Goal: Leave review/rating: Share an evaluation or opinion about a product, service, or content

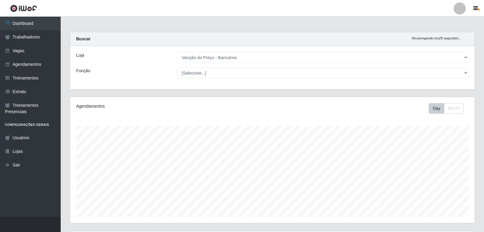
select select "157"
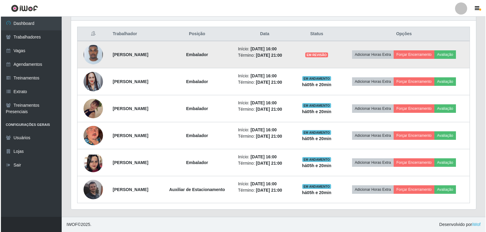
scroll to position [126, 405]
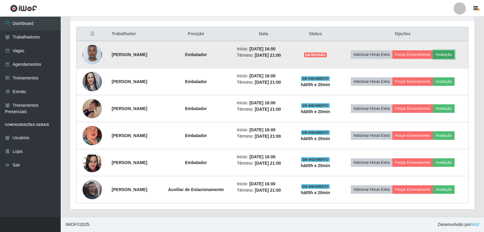
click at [451, 54] on button "Avaliação" at bounding box center [444, 54] width 22 height 8
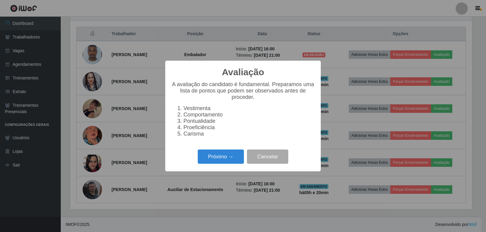
scroll to position [126, 402]
click at [222, 158] on button "Próximo →" at bounding box center [221, 157] width 46 height 14
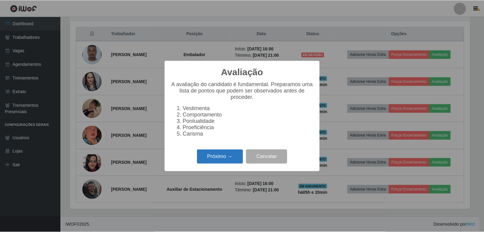
scroll to position [303355, 303079]
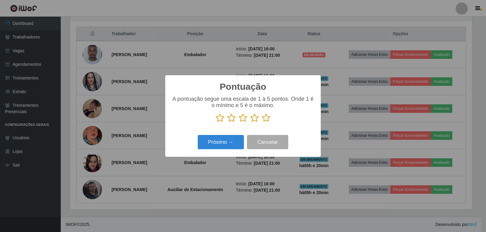
click at [220, 118] on icon at bounding box center [219, 118] width 8 height 9
click at [215, 123] on input "radio" at bounding box center [215, 123] width 0 height 0
click at [229, 117] on icon at bounding box center [231, 118] width 8 height 9
click at [227, 123] on input "radio" at bounding box center [227, 123] width 0 height 0
click at [261, 141] on button "Cancelar" at bounding box center [267, 142] width 41 height 14
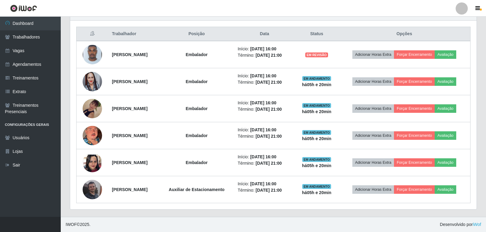
scroll to position [126, 405]
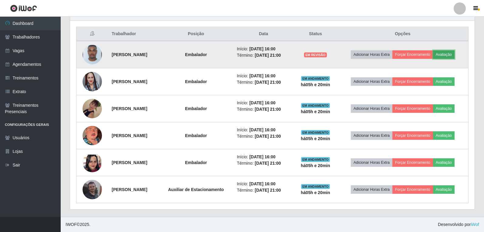
click at [455, 53] on button "Avaliação" at bounding box center [444, 54] width 22 height 8
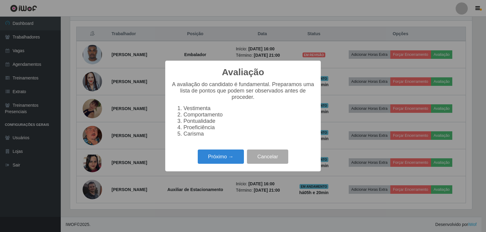
scroll to position [126, 402]
click at [224, 159] on button "Próximo →" at bounding box center [221, 157] width 46 height 14
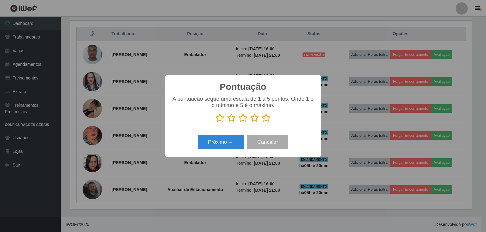
scroll to position [303355, 303079]
click at [232, 118] on icon at bounding box center [231, 118] width 8 height 9
click at [227, 123] on input "radio" at bounding box center [227, 123] width 0 height 0
click at [232, 143] on button "Próximo →" at bounding box center [221, 142] width 46 height 14
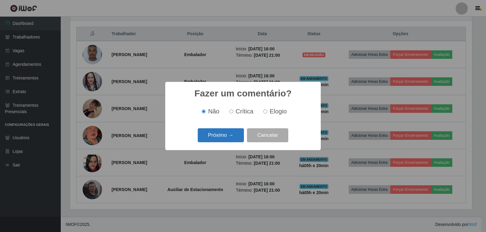
click at [231, 141] on button "Próximo →" at bounding box center [221, 135] width 46 height 14
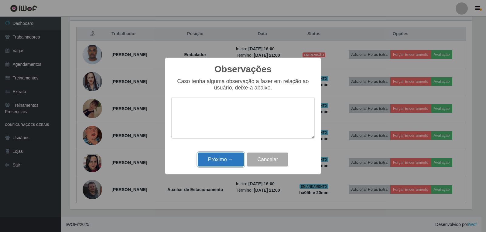
click at [227, 164] on button "Próximo →" at bounding box center [221, 160] width 46 height 14
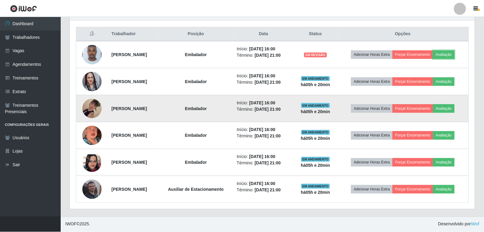
scroll to position [126, 405]
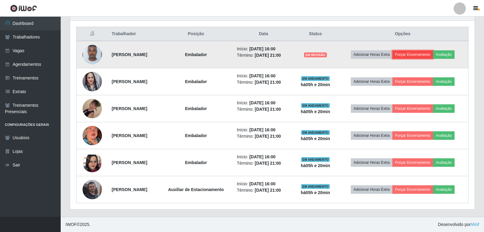
click at [429, 52] on button "Forçar Encerramento" at bounding box center [412, 54] width 41 height 8
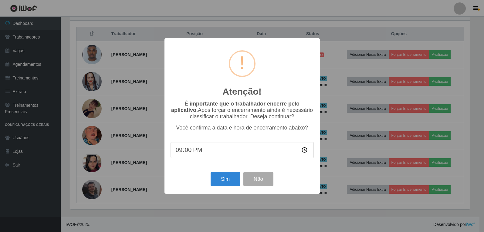
scroll to position [126, 402]
click at [233, 178] on button "Sim" at bounding box center [225, 179] width 29 height 14
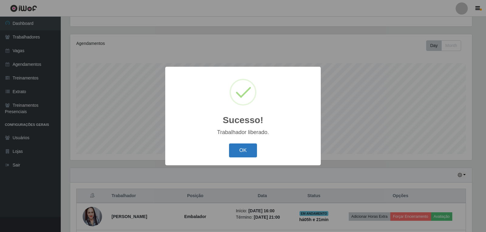
click at [251, 146] on button "OK" at bounding box center [243, 151] width 28 height 14
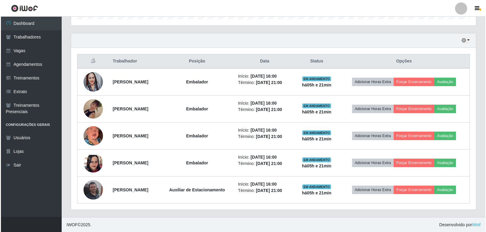
scroll to position [198, 0]
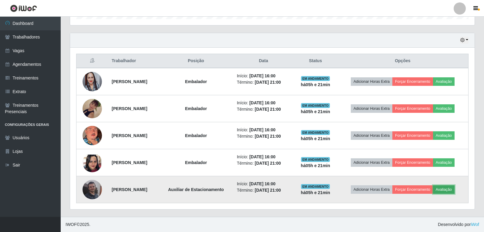
click at [452, 190] on button "Avaliação" at bounding box center [444, 189] width 22 height 8
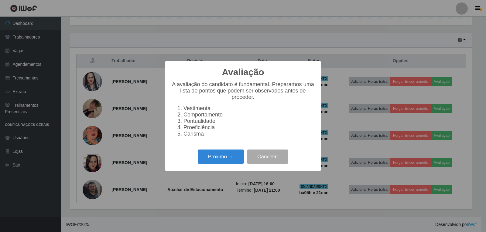
scroll to position [126, 402]
click at [227, 157] on button "Próximo →" at bounding box center [221, 157] width 46 height 14
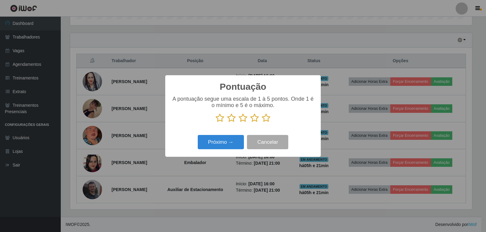
scroll to position [303355, 303079]
click at [264, 120] on icon at bounding box center [266, 118] width 8 height 9
click at [262, 123] on input "radio" at bounding box center [262, 123] width 0 height 0
click at [233, 145] on button "Próximo →" at bounding box center [221, 142] width 46 height 14
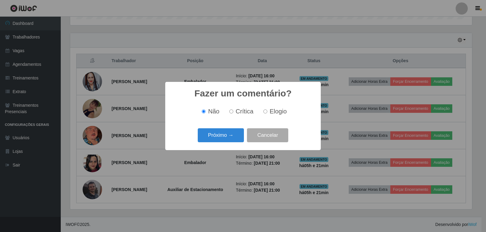
click at [235, 142] on button "Próximo →" at bounding box center [221, 135] width 46 height 14
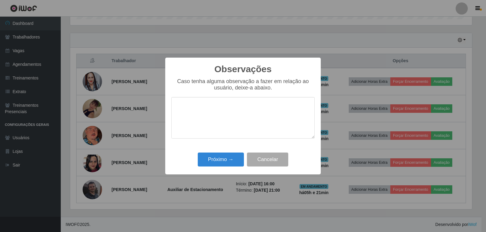
click at [234, 138] on textarea at bounding box center [242, 118] width 143 height 42
click at [230, 153] on div "Próximo → Cancelar" at bounding box center [242, 159] width 143 height 17
click at [231, 157] on button "Próximo →" at bounding box center [221, 160] width 46 height 14
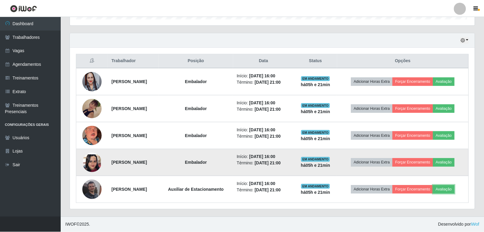
scroll to position [0, 0]
click at [455, 166] on button "Avaliação" at bounding box center [444, 162] width 22 height 8
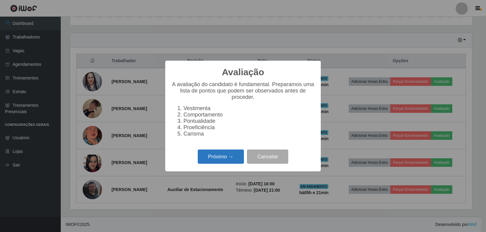
click at [222, 163] on button "Próximo →" at bounding box center [221, 157] width 46 height 14
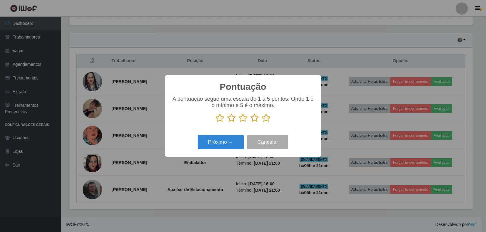
click at [263, 118] on icon at bounding box center [266, 118] width 8 height 9
click at [262, 123] on input "radio" at bounding box center [262, 123] width 0 height 0
click at [225, 143] on button "Próximo →" at bounding box center [221, 142] width 46 height 14
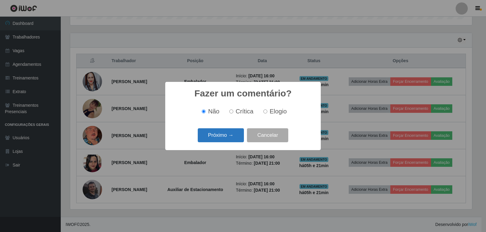
click at [227, 139] on button "Próximo →" at bounding box center [221, 135] width 46 height 14
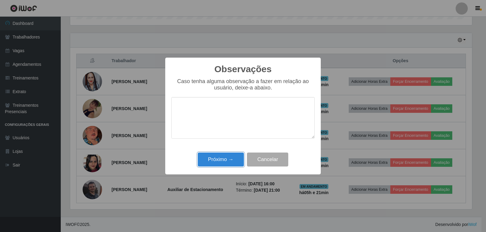
drag, startPoint x: 230, startPoint y: 154, endPoint x: 230, endPoint y: 158, distance: 4.6
click at [230, 155] on button "Próximo →" at bounding box center [221, 160] width 46 height 14
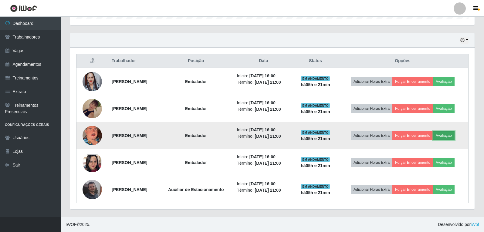
click at [446, 137] on button "Avaliação" at bounding box center [444, 135] width 22 height 8
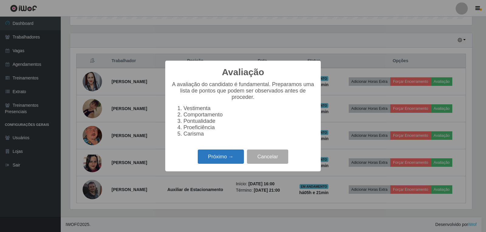
click at [215, 164] on button "Próximo →" at bounding box center [221, 157] width 46 height 14
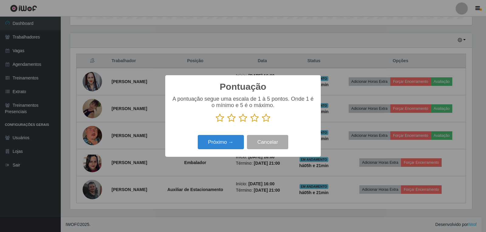
click at [266, 116] on icon at bounding box center [266, 118] width 8 height 9
click at [262, 123] on input "radio" at bounding box center [262, 123] width 0 height 0
click at [228, 141] on button "Próximo →" at bounding box center [221, 142] width 46 height 14
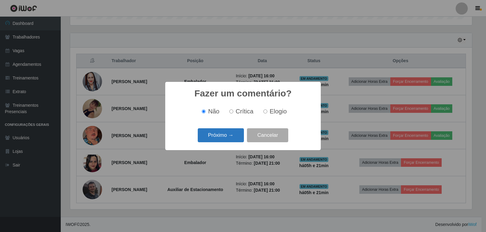
click at [228, 141] on button "Próximo →" at bounding box center [221, 135] width 46 height 14
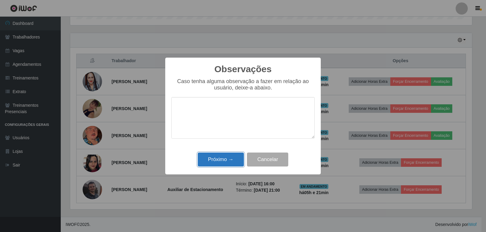
click at [224, 158] on button "Próximo →" at bounding box center [221, 160] width 46 height 14
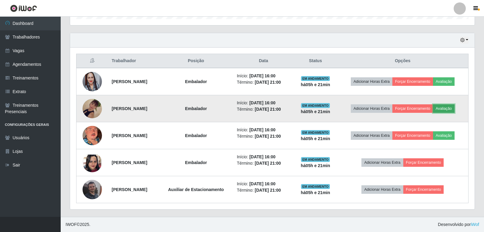
click at [451, 110] on button "Avaliação" at bounding box center [444, 108] width 22 height 8
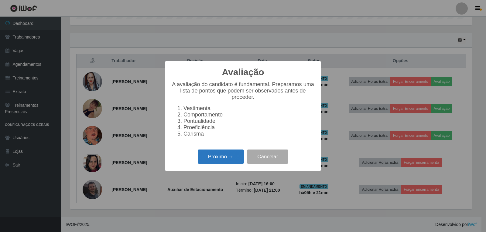
click at [214, 155] on button "Próximo →" at bounding box center [221, 157] width 46 height 14
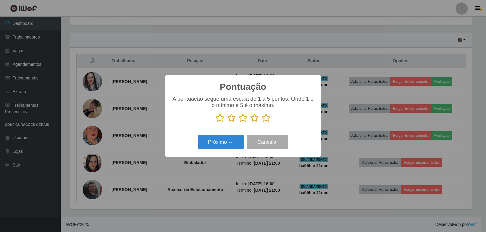
click at [266, 118] on icon at bounding box center [266, 118] width 8 height 9
click at [262, 123] on input "radio" at bounding box center [262, 123] width 0 height 0
click at [229, 138] on button "Próximo →" at bounding box center [221, 142] width 46 height 14
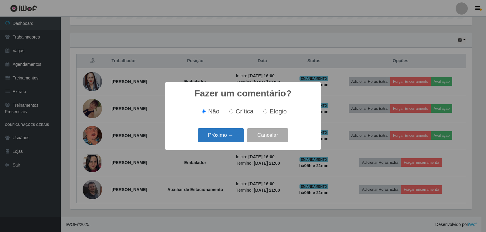
click at [231, 132] on button "Próximo →" at bounding box center [221, 135] width 46 height 14
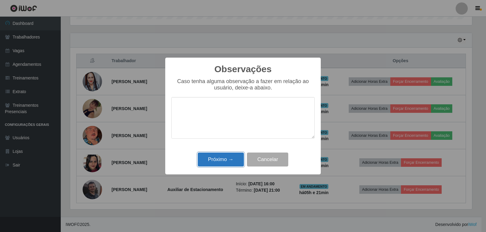
click at [232, 158] on button "Próximo →" at bounding box center [221, 160] width 46 height 14
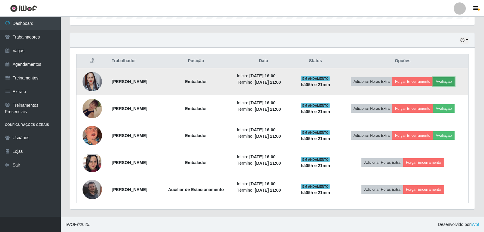
click at [451, 83] on button "Avaliação" at bounding box center [444, 81] width 22 height 8
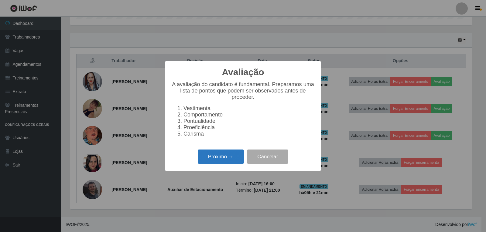
click at [231, 162] on button "Próximo →" at bounding box center [221, 157] width 46 height 14
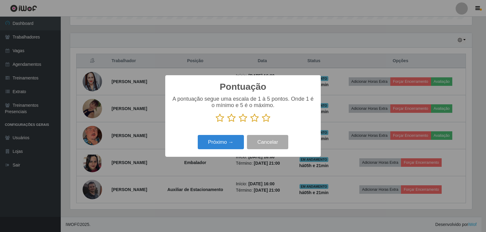
click at [265, 116] on icon at bounding box center [266, 118] width 8 height 9
click at [262, 123] on input "radio" at bounding box center [262, 123] width 0 height 0
click at [234, 141] on button "Próximo →" at bounding box center [221, 142] width 46 height 14
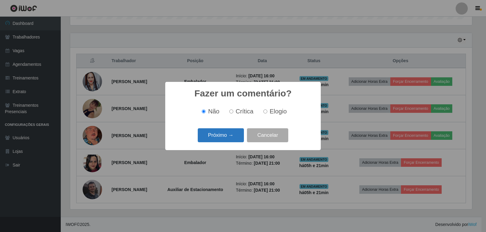
click at [229, 133] on button "Próximo →" at bounding box center [221, 135] width 46 height 14
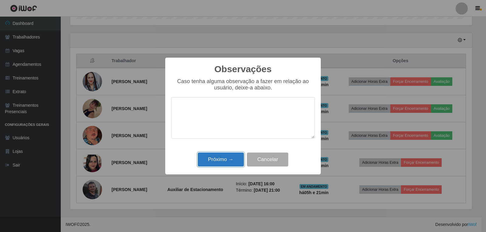
click at [230, 158] on button "Próximo →" at bounding box center [221, 160] width 46 height 14
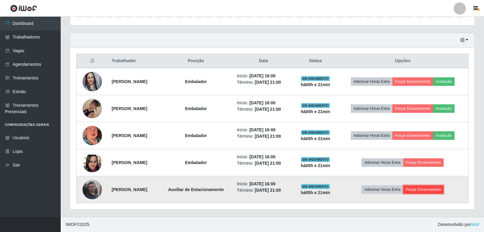
click at [431, 194] on button "Forçar Encerramento" at bounding box center [423, 189] width 41 height 8
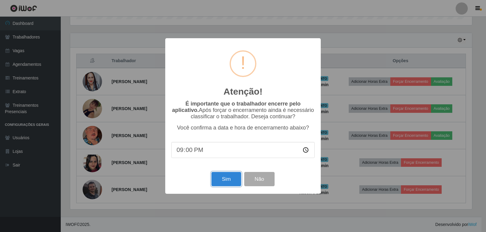
click at [225, 185] on button "Sim" at bounding box center [225, 179] width 29 height 14
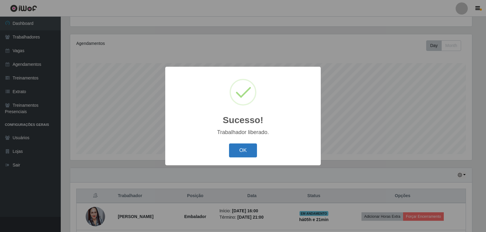
click at [246, 152] on button "OK" at bounding box center [243, 151] width 28 height 14
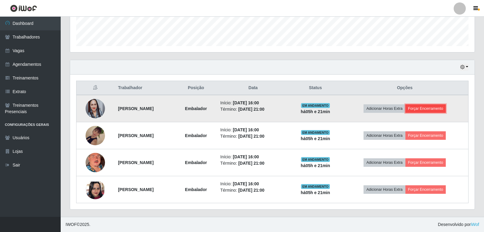
click at [422, 106] on button "Forçar Encerramento" at bounding box center [425, 108] width 41 height 8
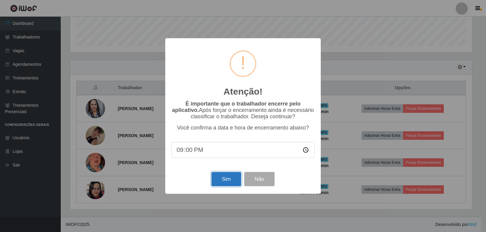
click at [223, 177] on button "Sim" at bounding box center [225, 179] width 29 height 14
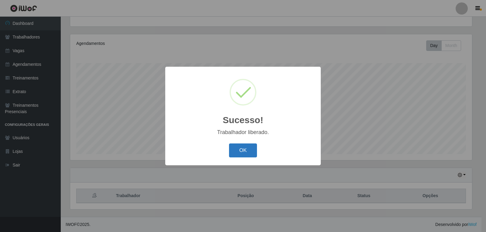
drag, startPoint x: 245, startPoint y: 144, endPoint x: 248, endPoint y: 147, distance: 3.2
click at [246, 145] on button "OK" at bounding box center [243, 151] width 28 height 14
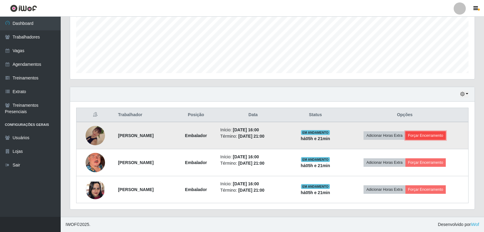
click at [423, 133] on button "Forçar Encerramento" at bounding box center [425, 135] width 41 height 8
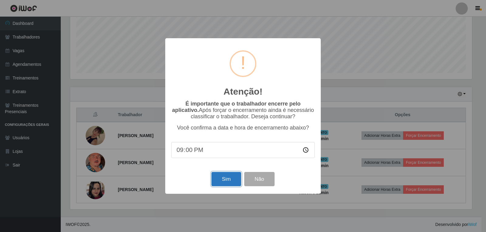
click at [233, 177] on button "Sim" at bounding box center [225, 179] width 29 height 14
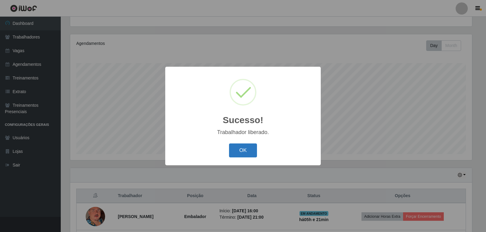
click at [244, 150] on button "OK" at bounding box center [243, 151] width 28 height 14
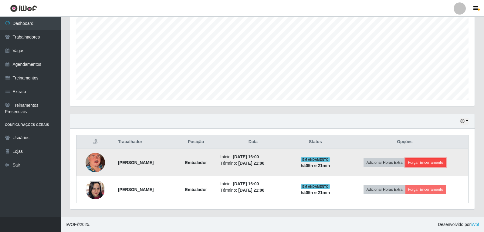
click at [434, 166] on button "Forçar Encerramento" at bounding box center [425, 162] width 41 height 8
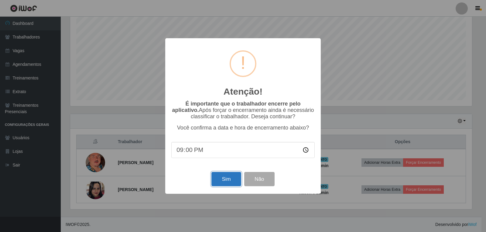
click at [228, 182] on button "Sim" at bounding box center [225, 179] width 29 height 14
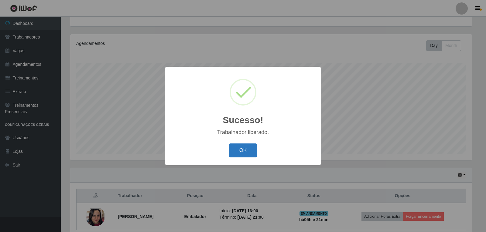
click at [255, 148] on button "OK" at bounding box center [243, 151] width 28 height 14
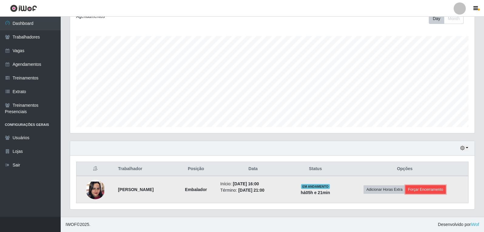
click at [427, 188] on button "Forçar Encerramento" at bounding box center [425, 189] width 41 height 8
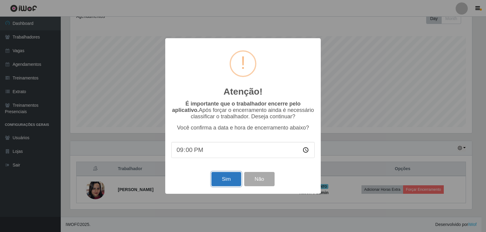
click at [224, 179] on button "Sim" at bounding box center [225, 179] width 29 height 14
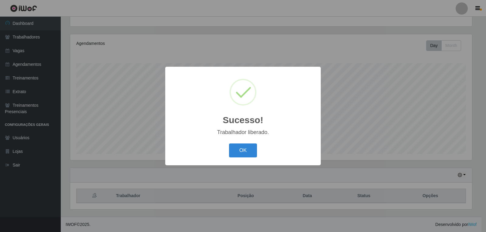
click at [229, 144] on button "OK" at bounding box center [243, 151] width 28 height 14
